Goal: Information Seeking & Learning: Learn about a topic

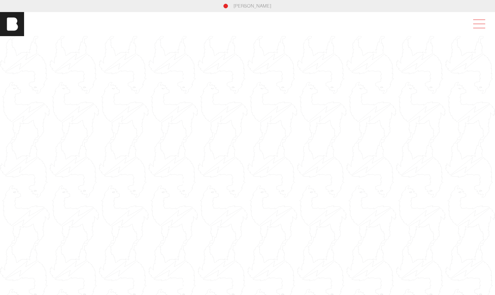
click at [479, 27] on span at bounding box center [477, 24] width 17 height 14
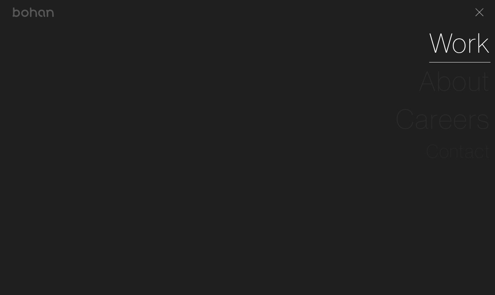
click at [471, 43] on link "Work" at bounding box center [459, 43] width 61 height 38
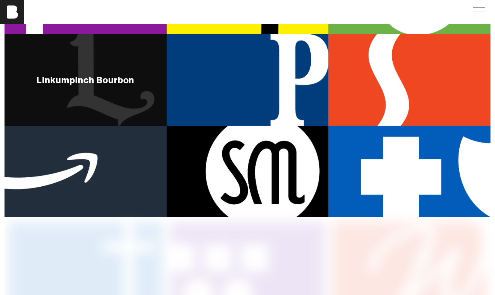
scroll to position [296, 0]
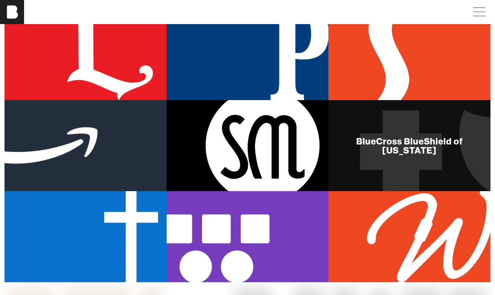
click at [387, 148] on div "BlueCross BlueShield of [US_STATE]" at bounding box center [409, 146] width 162 height 18
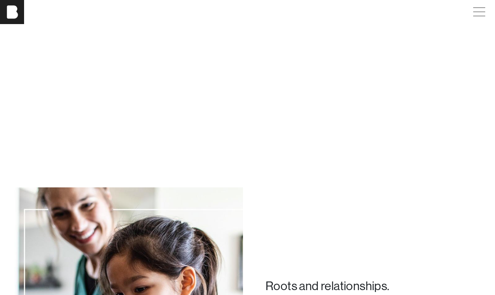
scroll to position [992, 0]
